Goal: Task Accomplishment & Management: Use online tool/utility

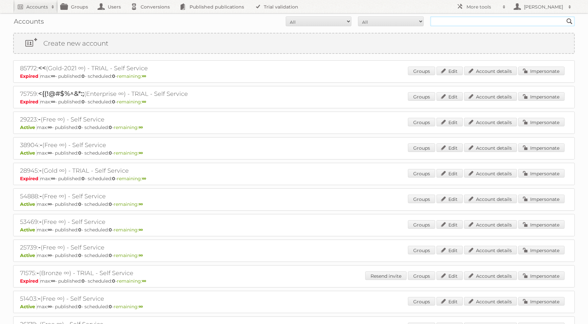
click at [463, 18] on input "text" at bounding box center [502, 21] width 144 height 10
type input "makro"
click at [564, 16] on input "Search" at bounding box center [569, 21] width 10 height 10
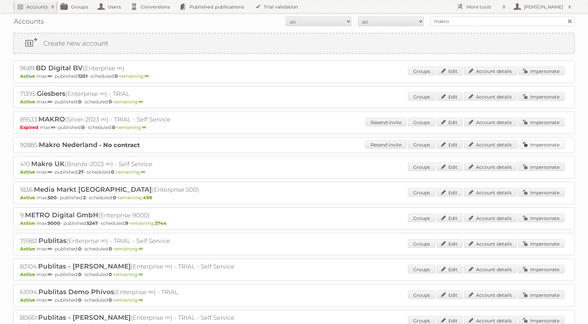
click at [551, 144] on link "Impersonate" at bounding box center [541, 144] width 46 height 9
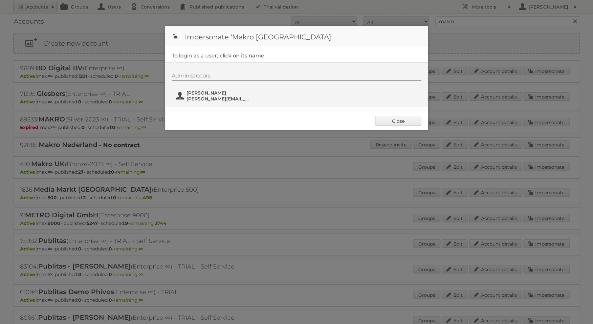
click at [213, 89] on button "[PERSON_NAME] [PERSON_NAME][EMAIL_ADDRESS][DOMAIN_NAME]" at bounding box center [213, 95] width 77 height 13
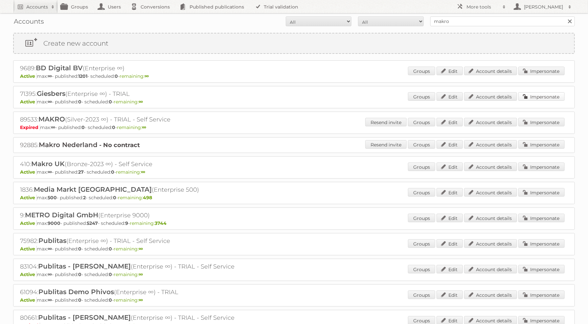
click at [543, 95] on link "Impersonate" at bounding box center [541, 96] width 46 height 9
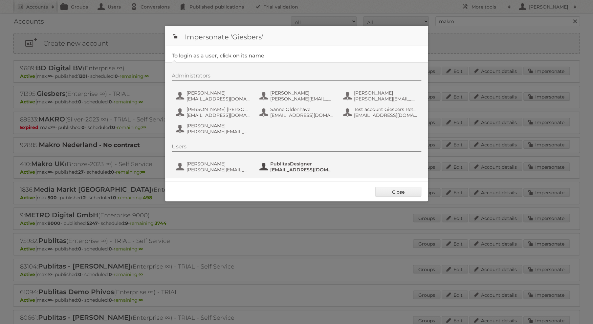
click at [321, 163] on span "PublitasDesigner" at bounding box center [302, 164] width 64 height 6
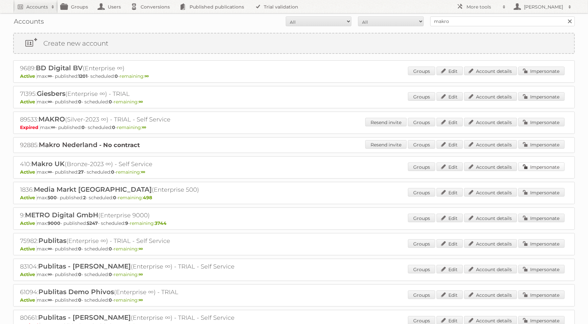
click at [528, 167] on link "Impersonate" at bounding box center [541, 166] width 46 height 9
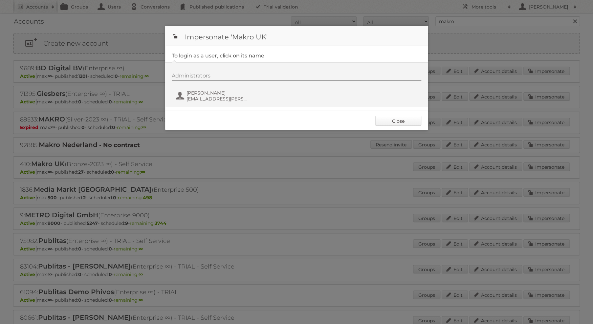
click at [384, 123] on link "Close" at bounding box center [398, 121] width 46 height 10
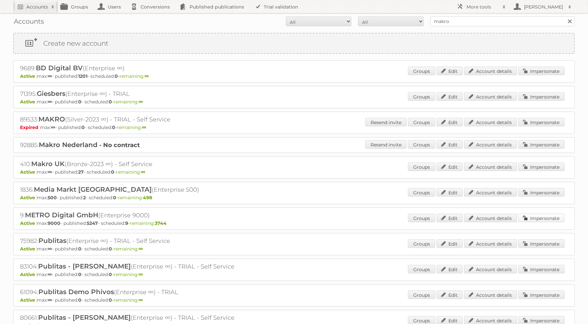
click at [539, 216] on link "Impersonate" at bounding box center [541, 218] width 46 height 9
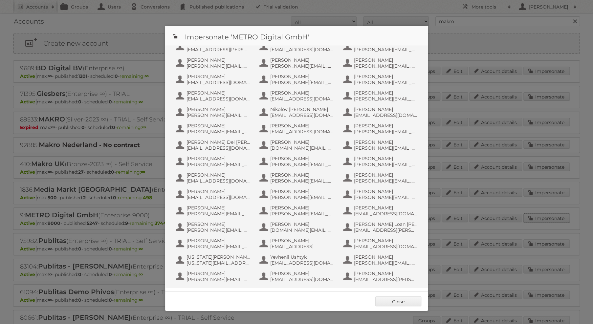
scroll to position [625, 0]
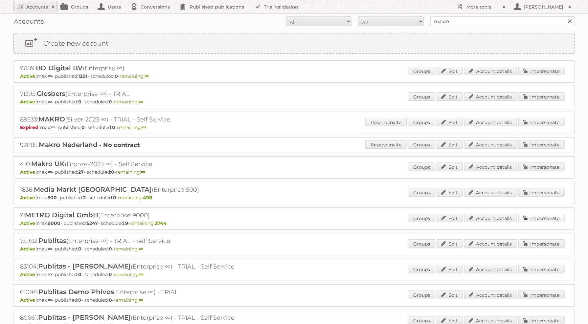
click at [540, 215] on link "Impersonate" at bounding box center [541, 218] width 46 height 9
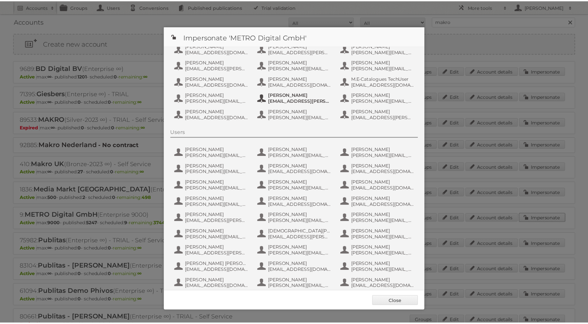
scroll to position [39, 0]
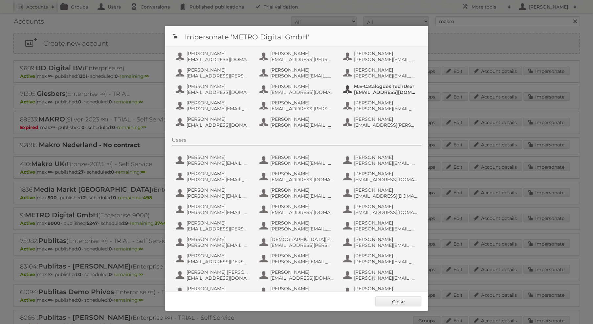
click at [354, 95] on span "[EMAIL_ADDRESS][DOMAIN_NAME]" at bounding box center [386, 92] width 64 height 6
